Goal: Use online tool/utility: Utilize a website feature to perform a specific function

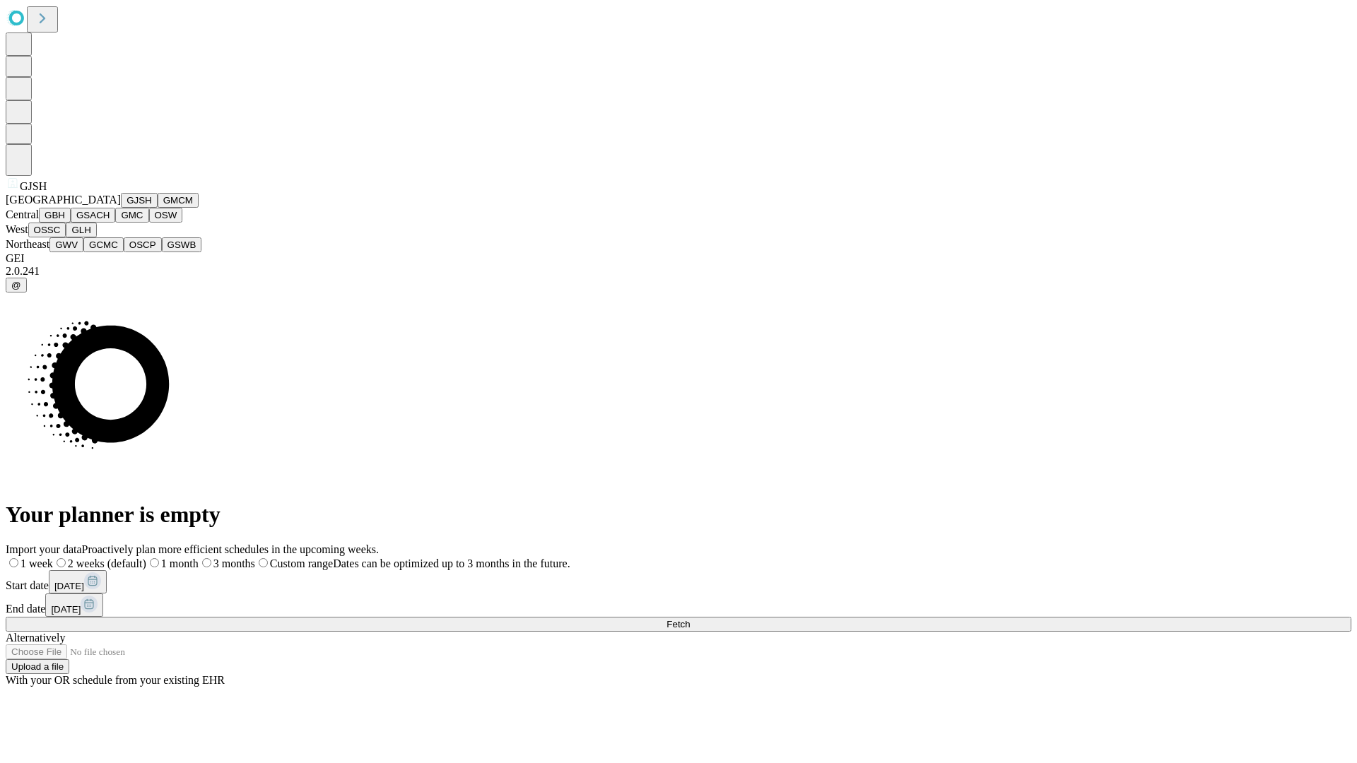
click at [121, 208] on button "GJSH" at bounding box center [139, 200] width 37 height 15
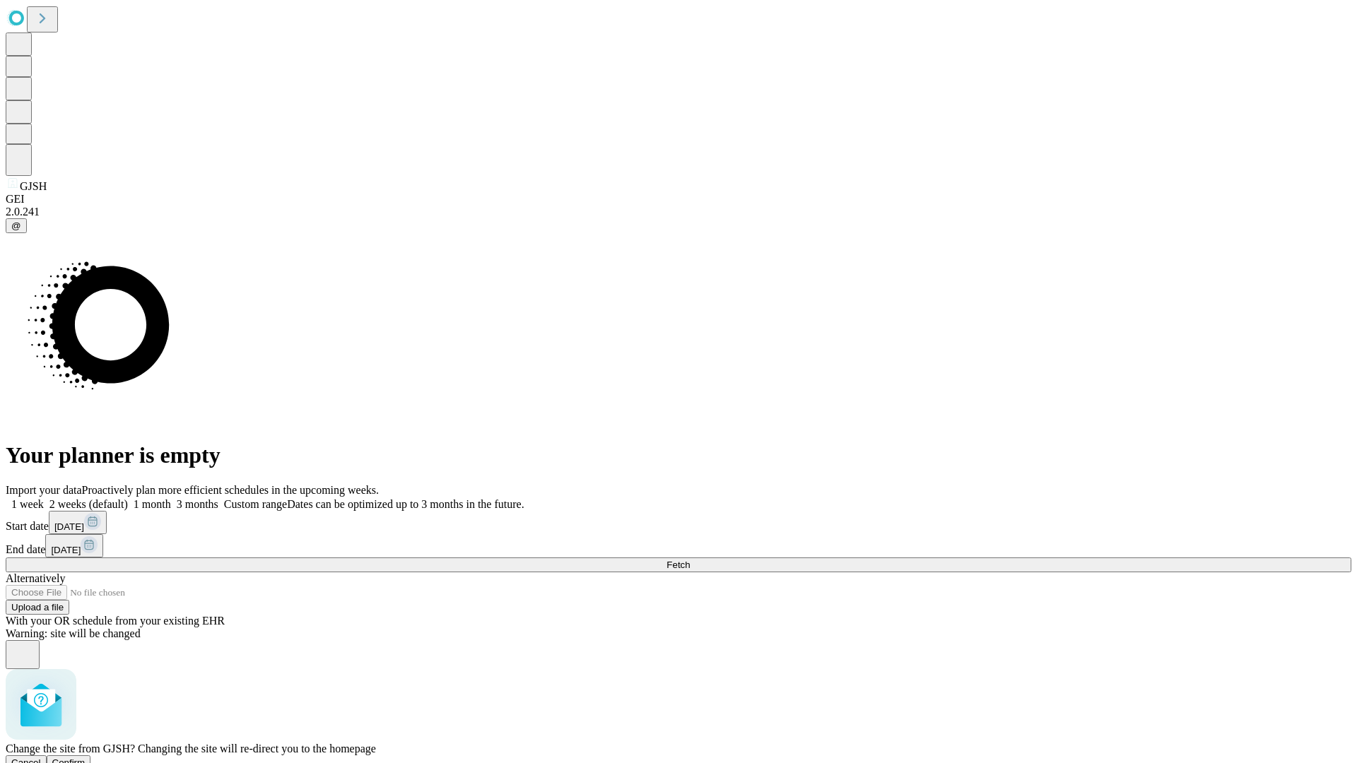
click at [86, 758] on span "Confirm" at bounding box center [68, 763] width 33 height 11
click at [44, 498] on label "1 week" at bounding box center [25, 504] width 38 height 12
click at [690, 560] on span "Fetch" at bounding box center [677, 565] width 23 height 11
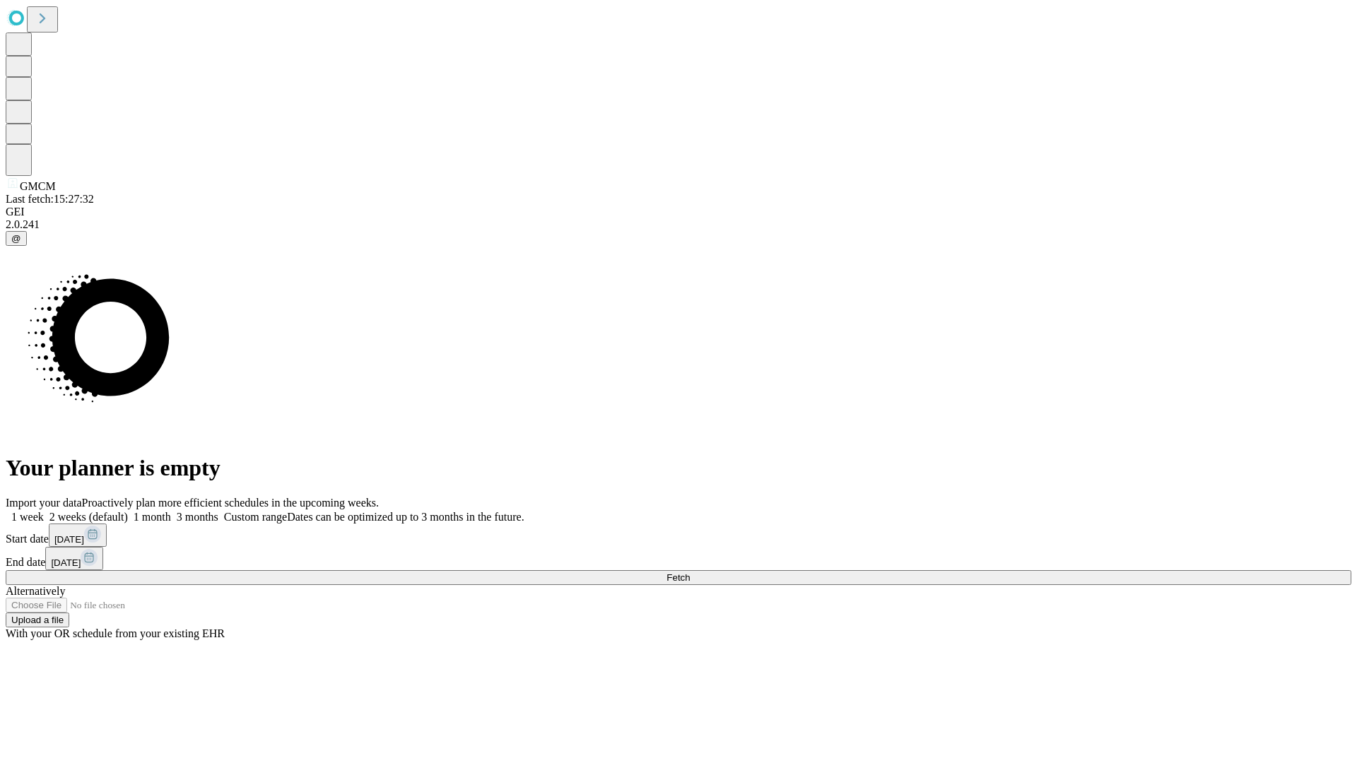
click at [44, 511] on label "1 week" at bounding box center [25, 517] width 38 height 12
click at [690, 572] on span "Fetch" at bounding box center [677, 577] width 23 height 11
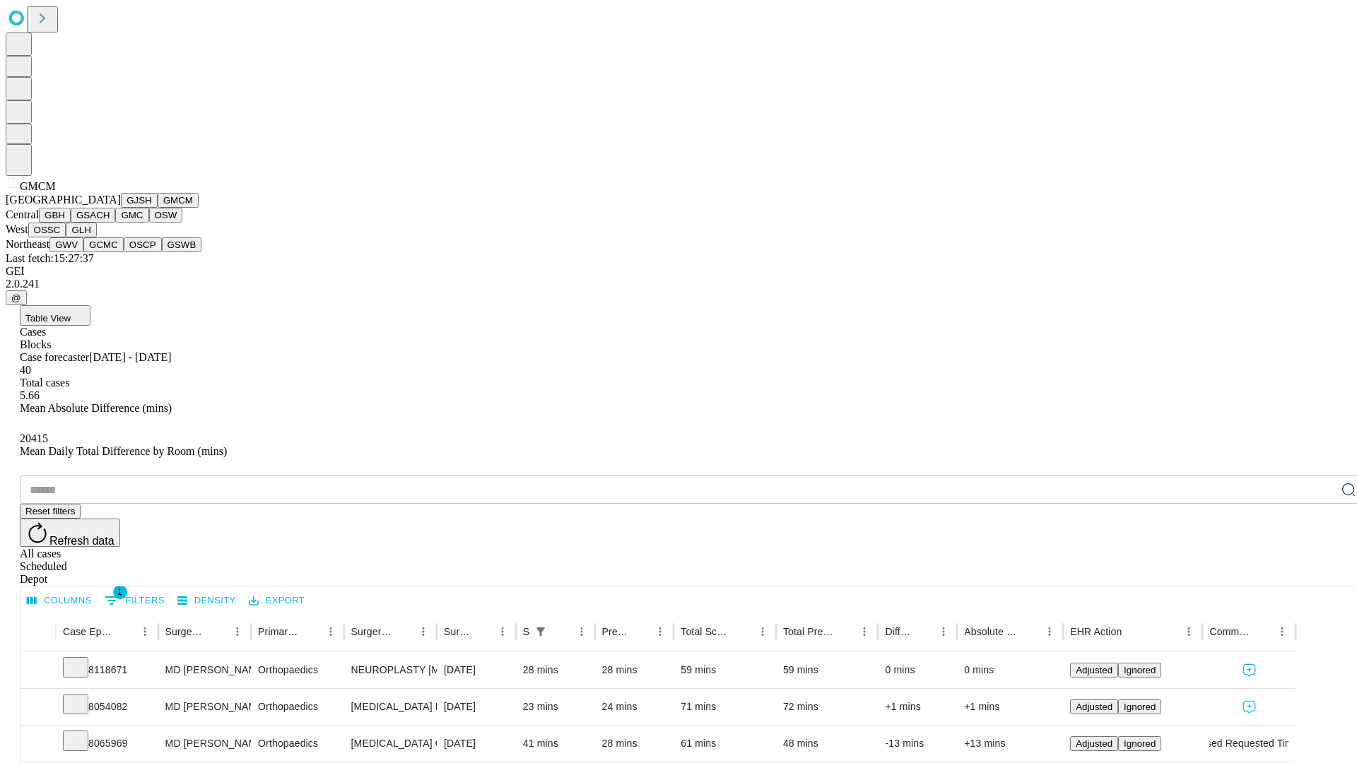
click at [71, 223] on button "GBH" at bounding box center [55, 215] width 32 height 15
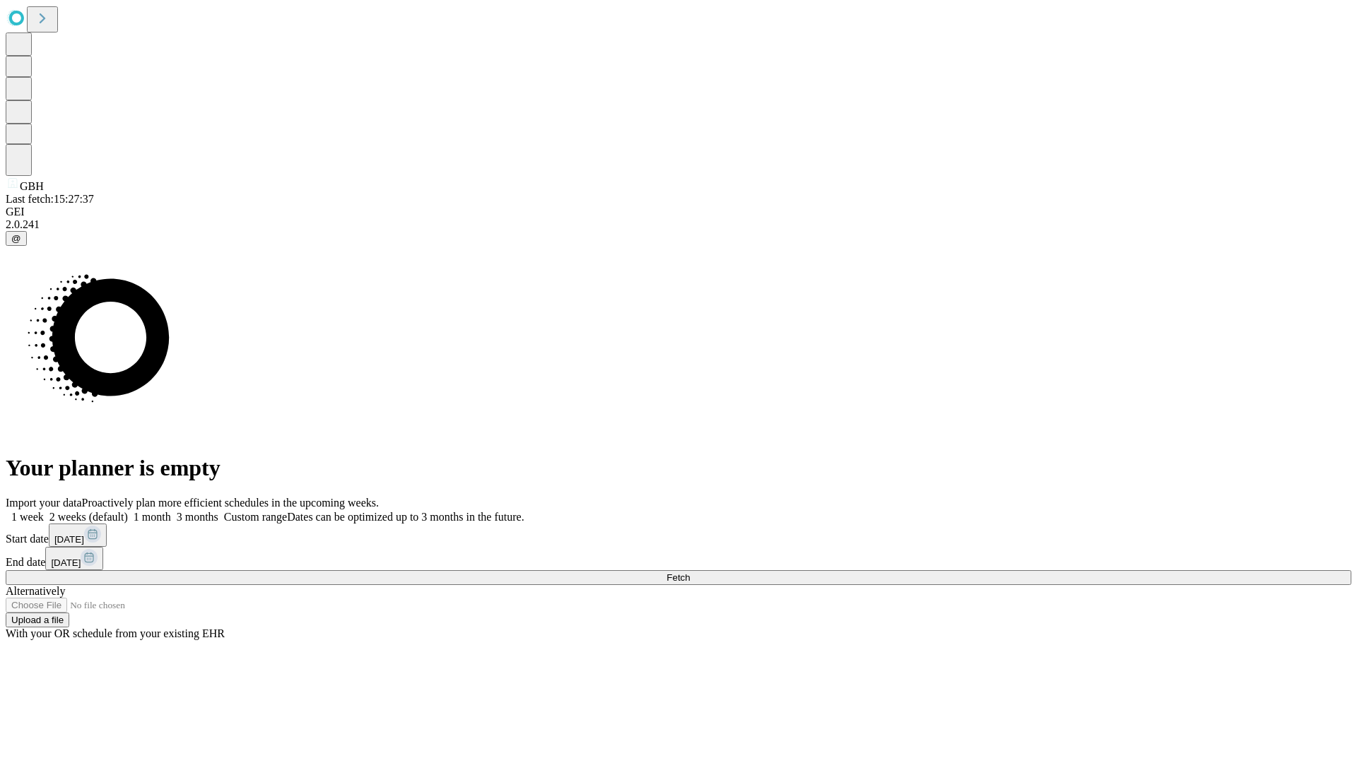
click at [690, 572] on span "Fetch" at bounding box center [677, 577] width 23 height 11
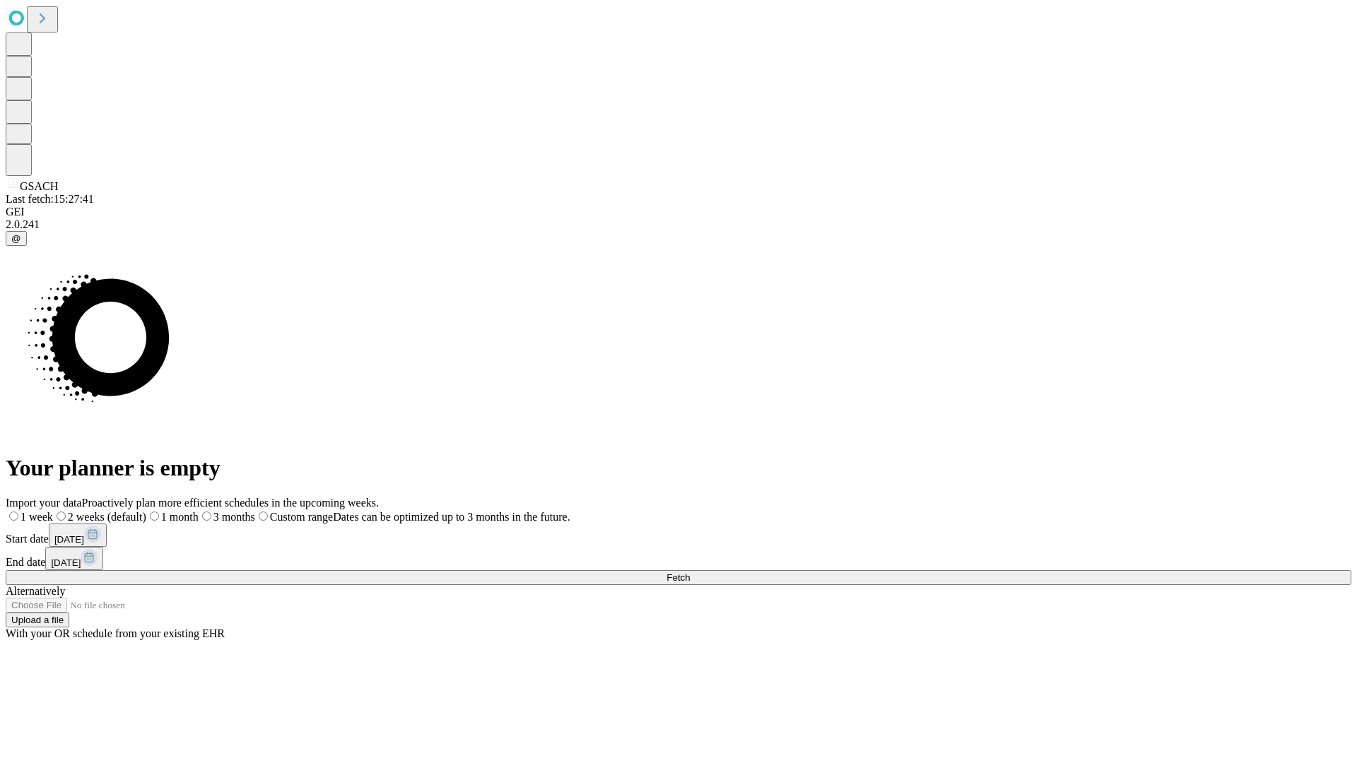
click at [53, 511] on label "1 week" at bounding box center [29, 517] width 47 height 12
click at [690, 572] on span "Fetch" at bounding box center [677, 577] width 23 height 11
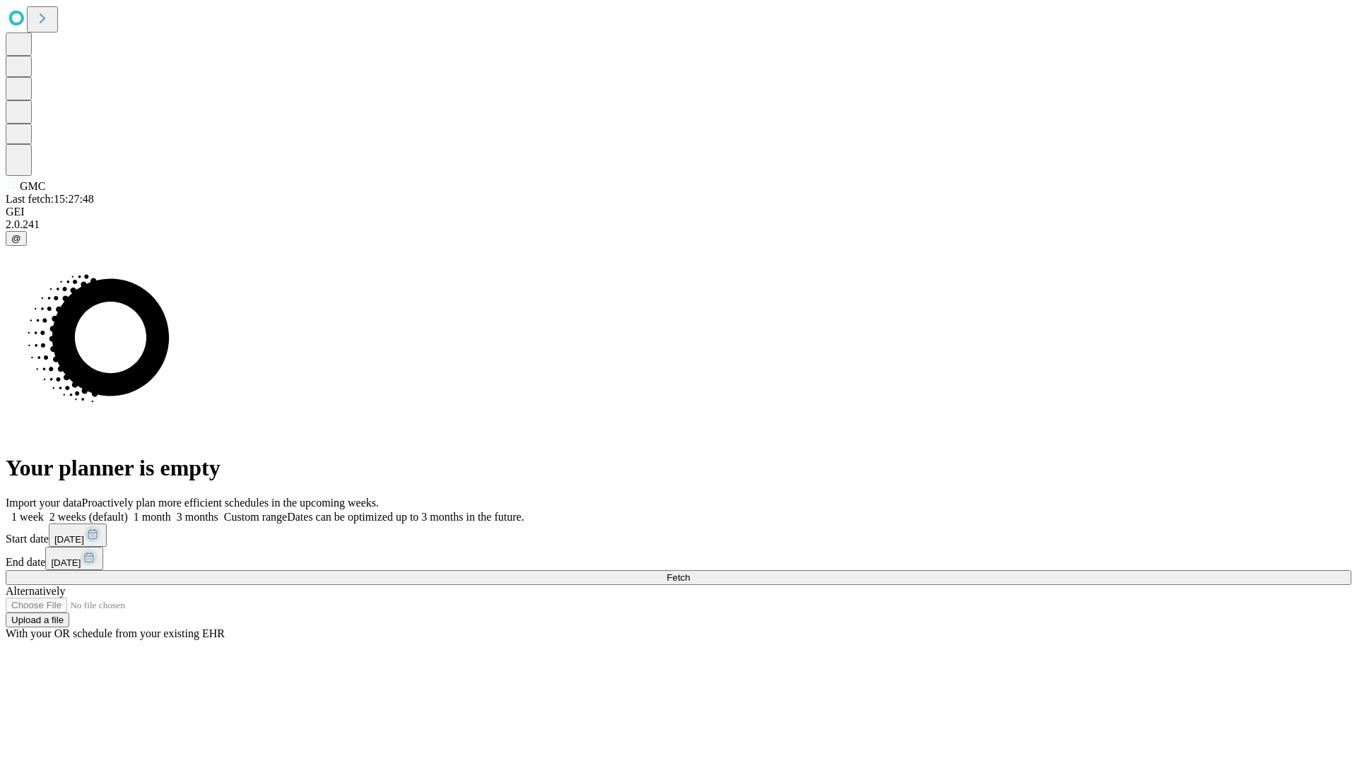
click at [44, 511] on label "1 week" at bounding box center [25, 517] width 38 height 12
click at [690, 572] on span "Fetch" at bounding box center [677, 577] width 23 height 11
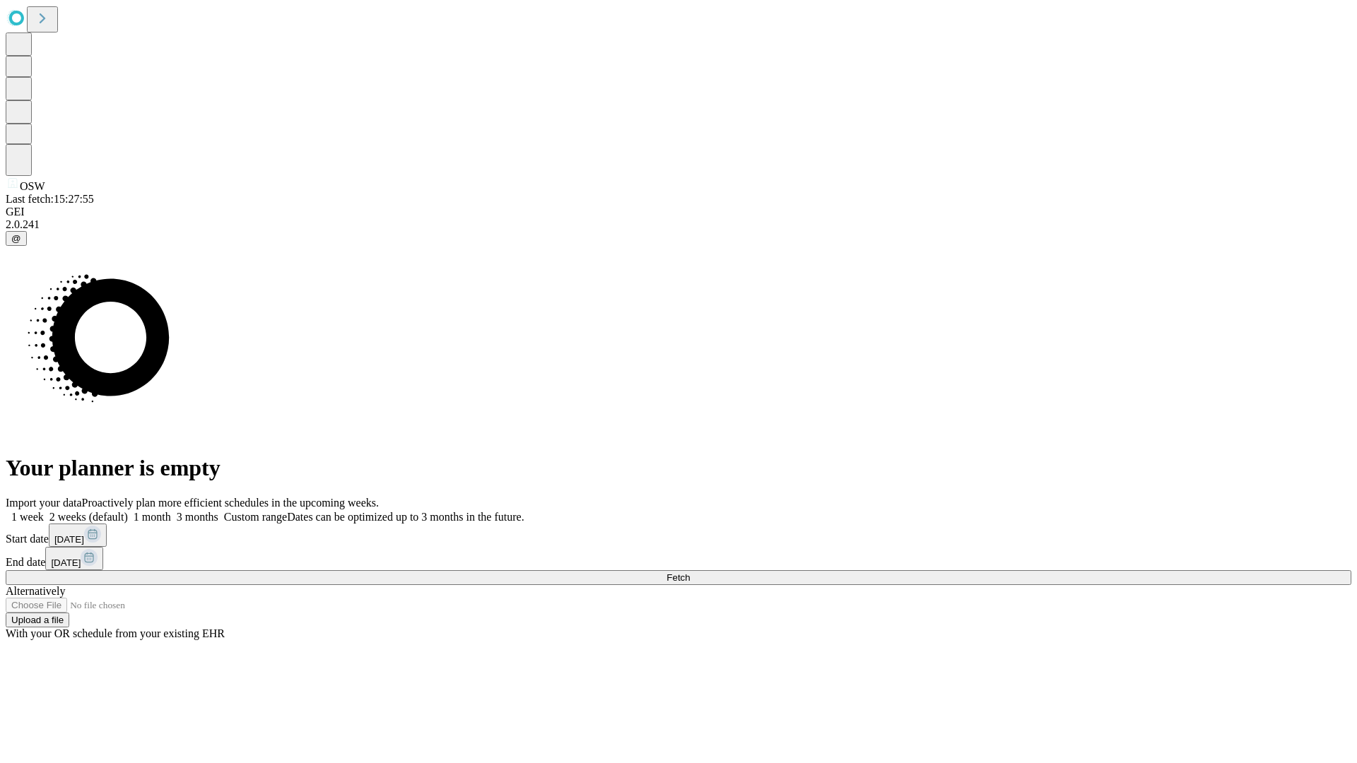
click at [44, 511] on label "1 week" at bounding box center [25, 517] width 38 height 12
click at [690, 572] on span "Fetch" at bounding box center [677, 577] width 23 height 11
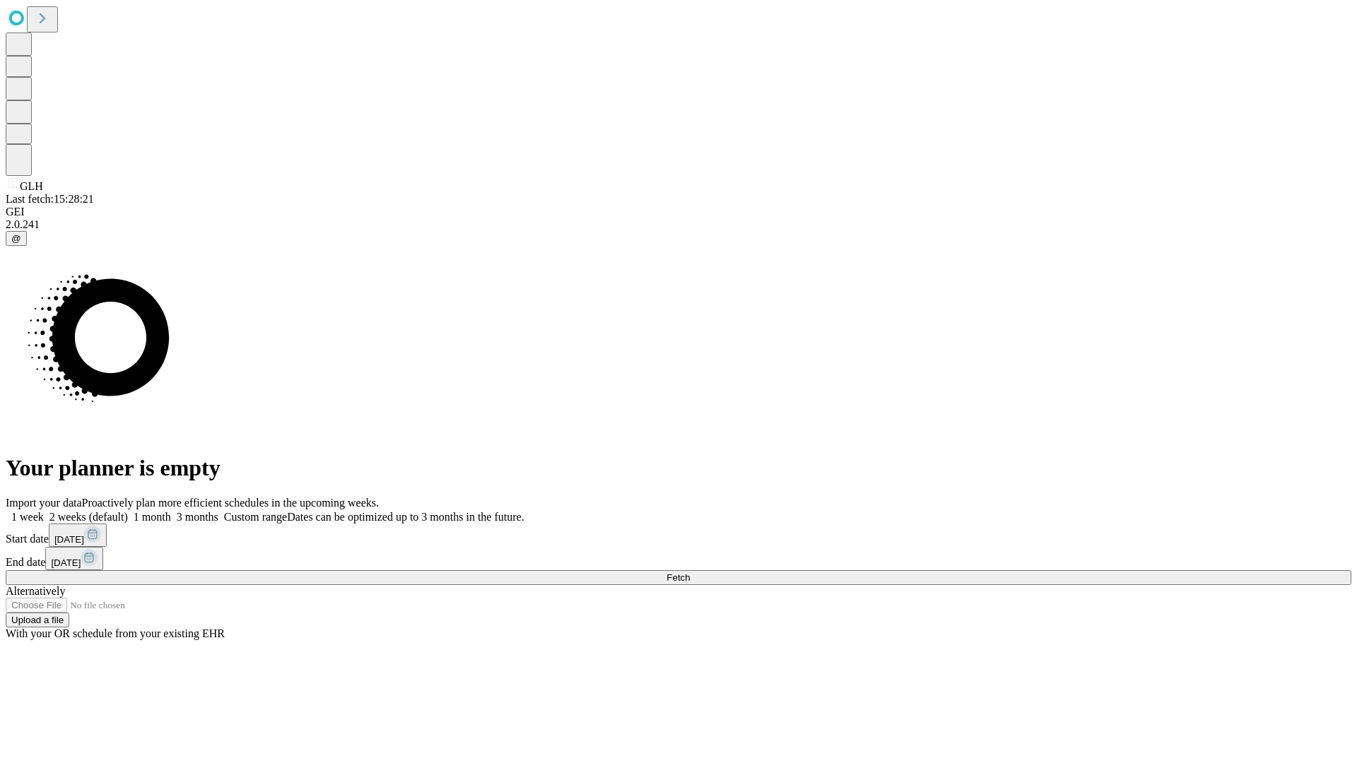
click at [44, 511] on label "1 week" at bounding box center [25, 517] width 38 height 12
click at [690, 572] on span "Fetch" at bounding box center [677, 577] width 23 height 11
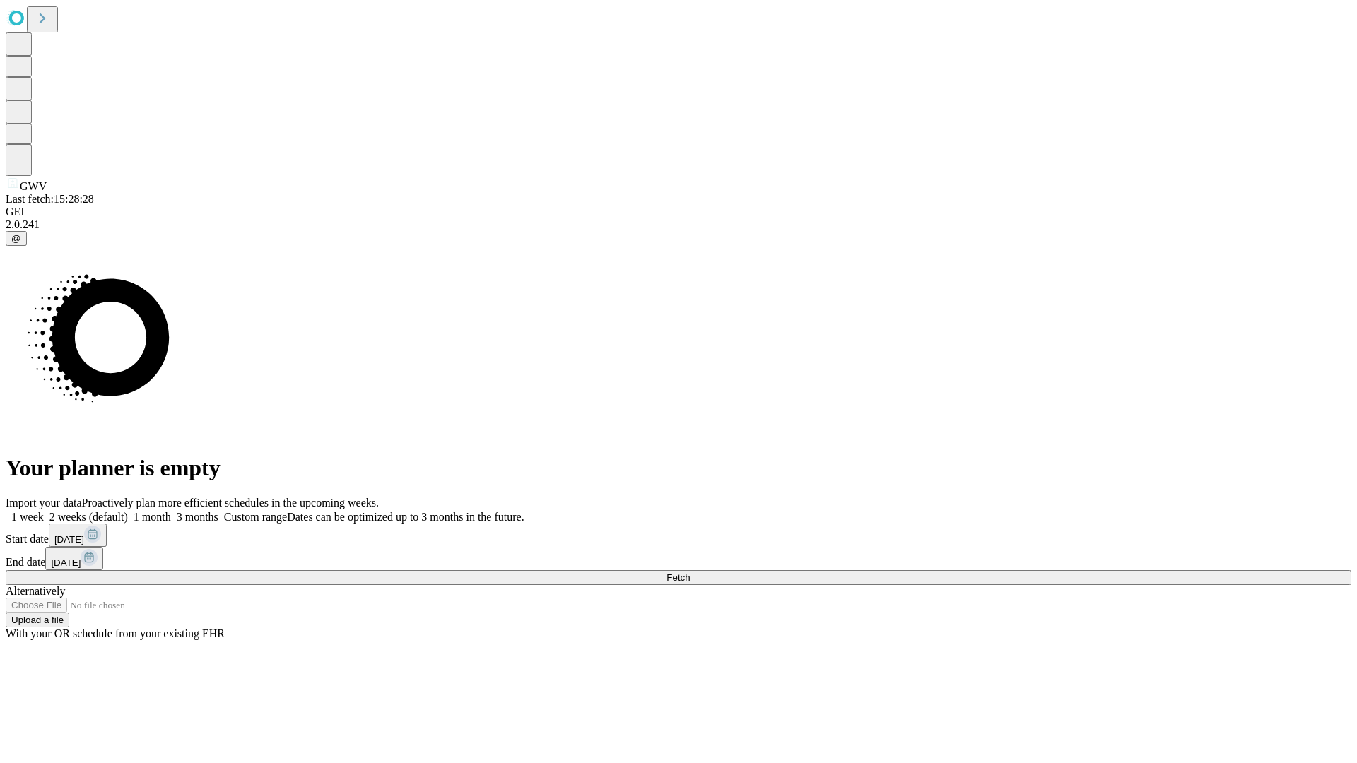
click at [44, 511] on label "1 week" at bounding box center [25, 517] width 38 height 12
click at [690, 572] on span "Fetch" at bounding box center [677, 577] width 23 height 11
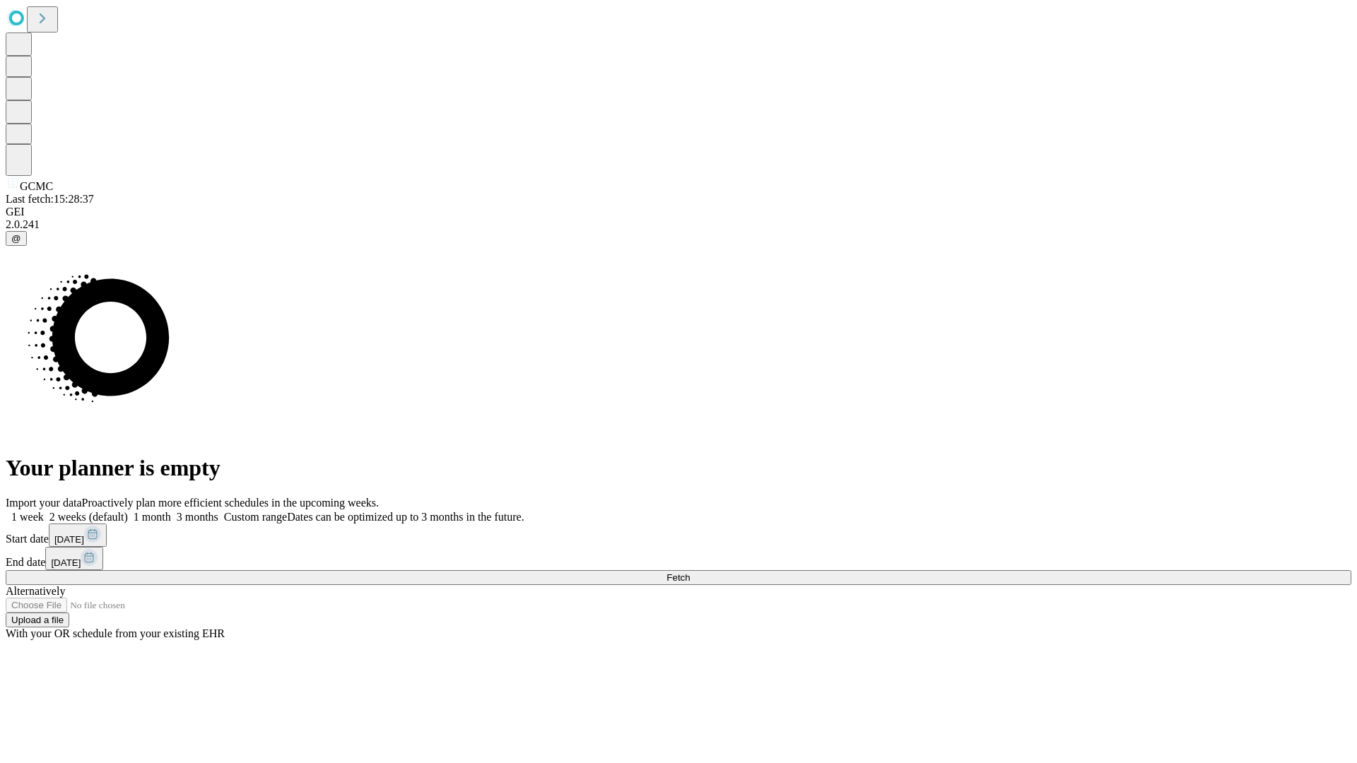
click at [690, 572] on span "Fetch" at bounding box center [677, 577] width 23 height 11
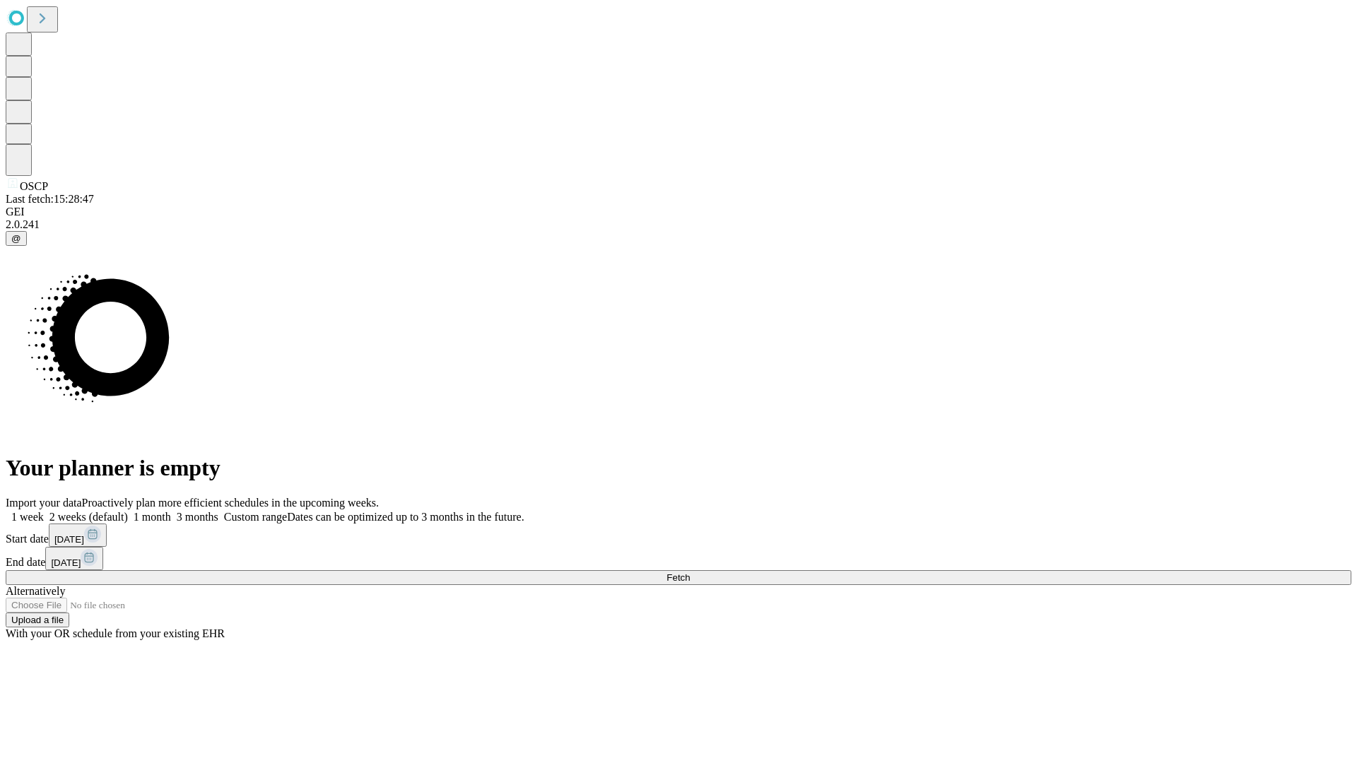
click at [690, 572] on span "Fetch" at bounding box center [677, 577] width 23 height 11
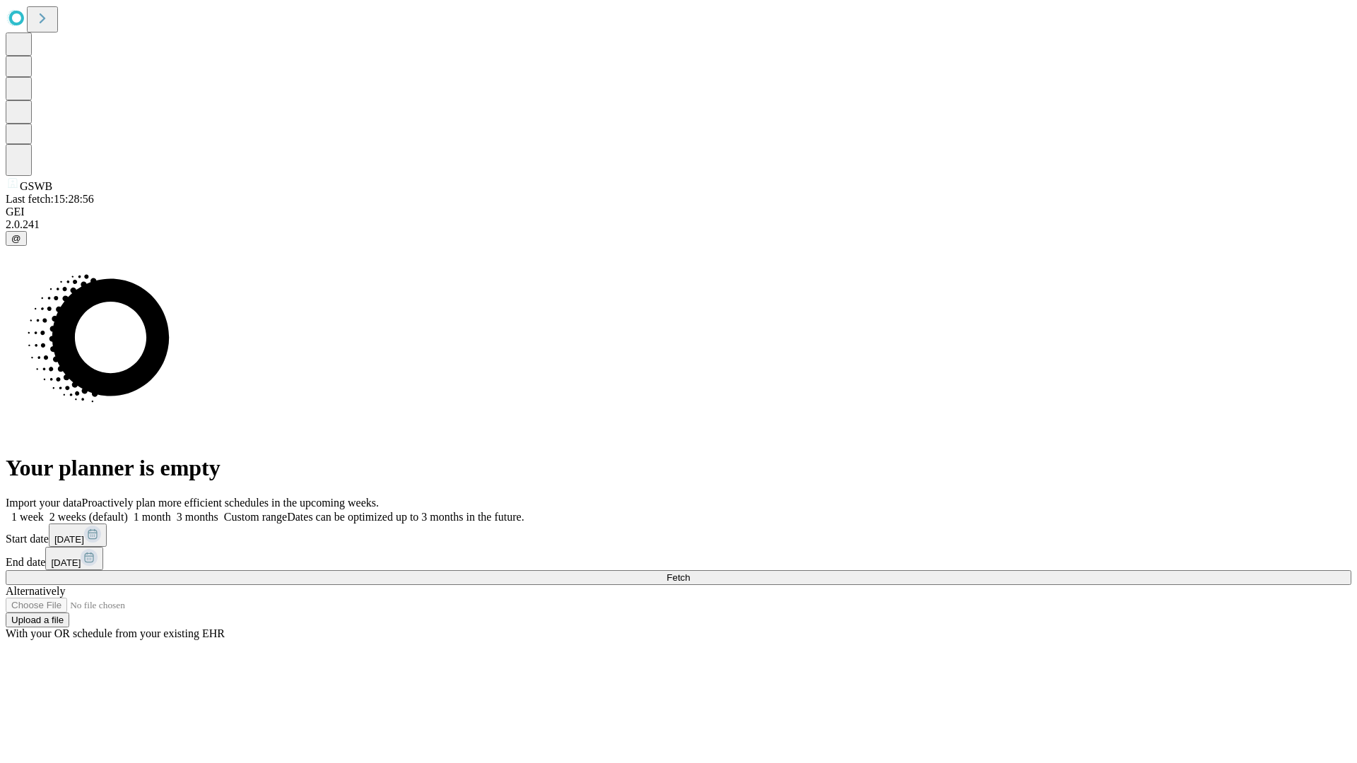
click at [44, 511] on label "1 week" at bounding box center [25, 517] width 38 height 12
click at [690, 572] on span "Fetch" at bounding box center [677, 577] width 23 height 11
